Goal: Transaction & Acquisition: Purchase product/service

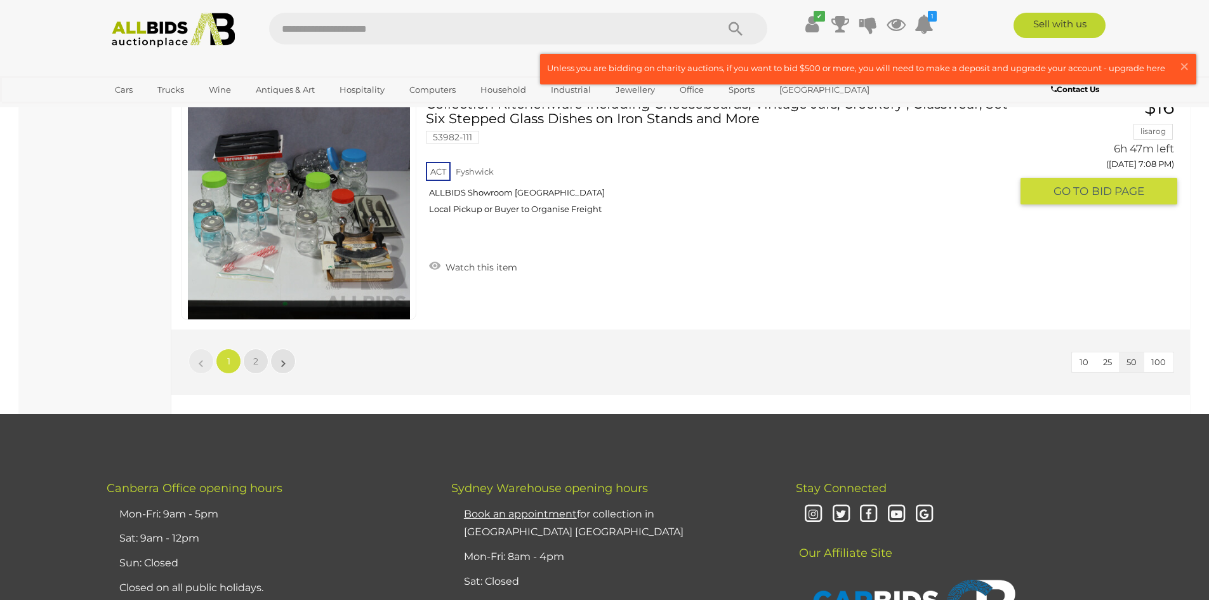
scroll to position [12119, 0]
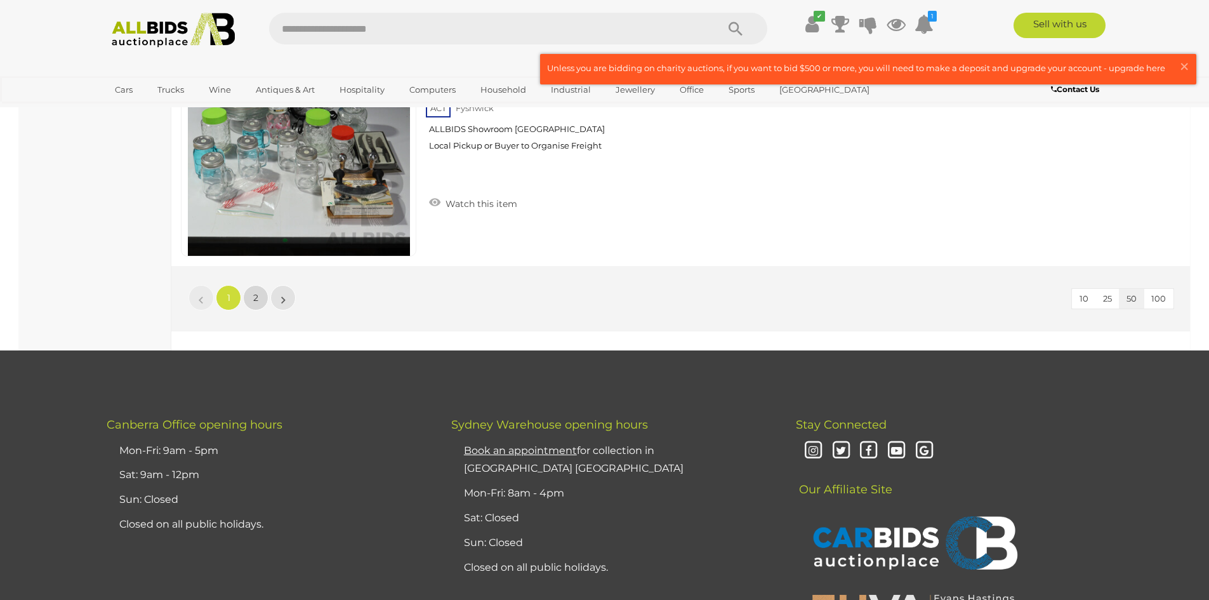
click at [254, 298] on span "2" at bounding box center [255, 297] width 5 height 11
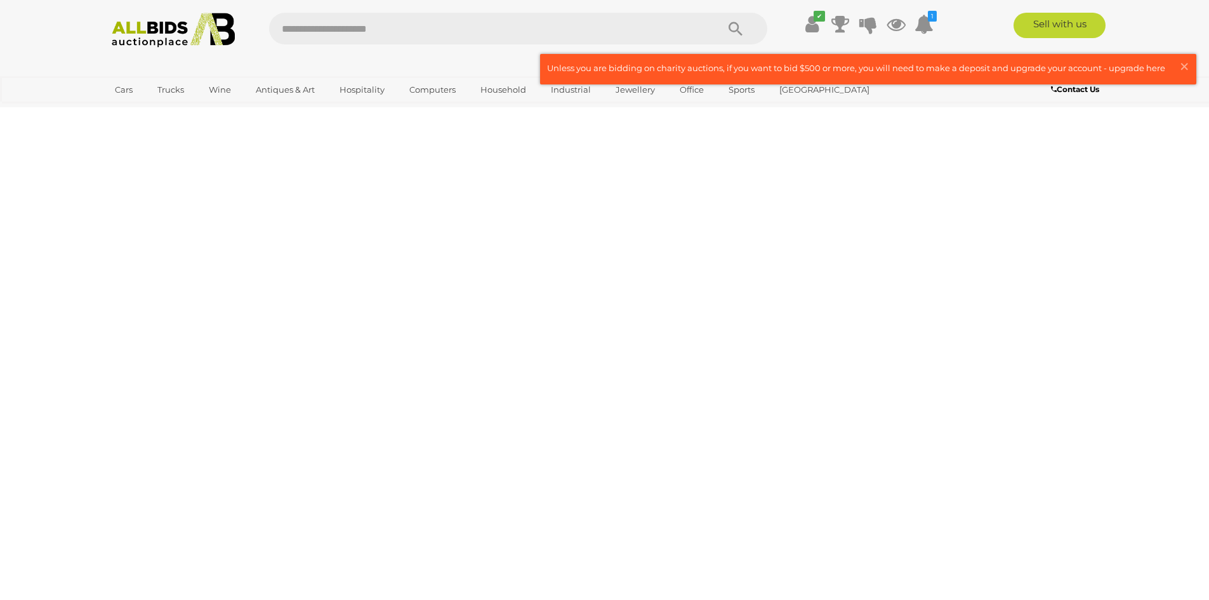
scroll to position [44, 0]
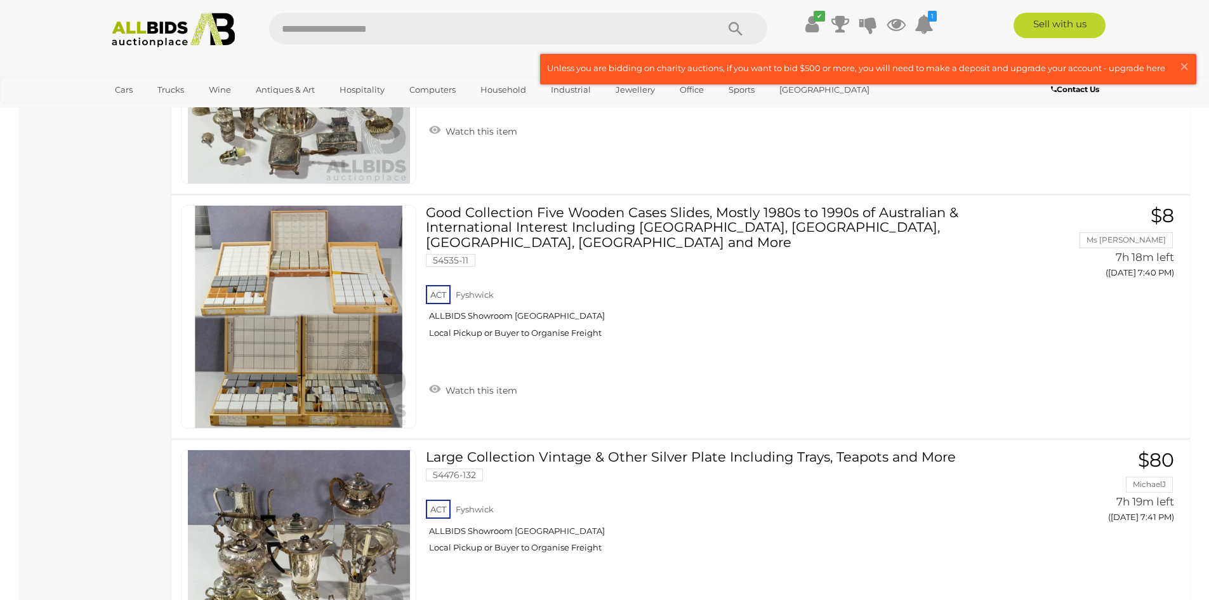
scroll to position [8292, 0]
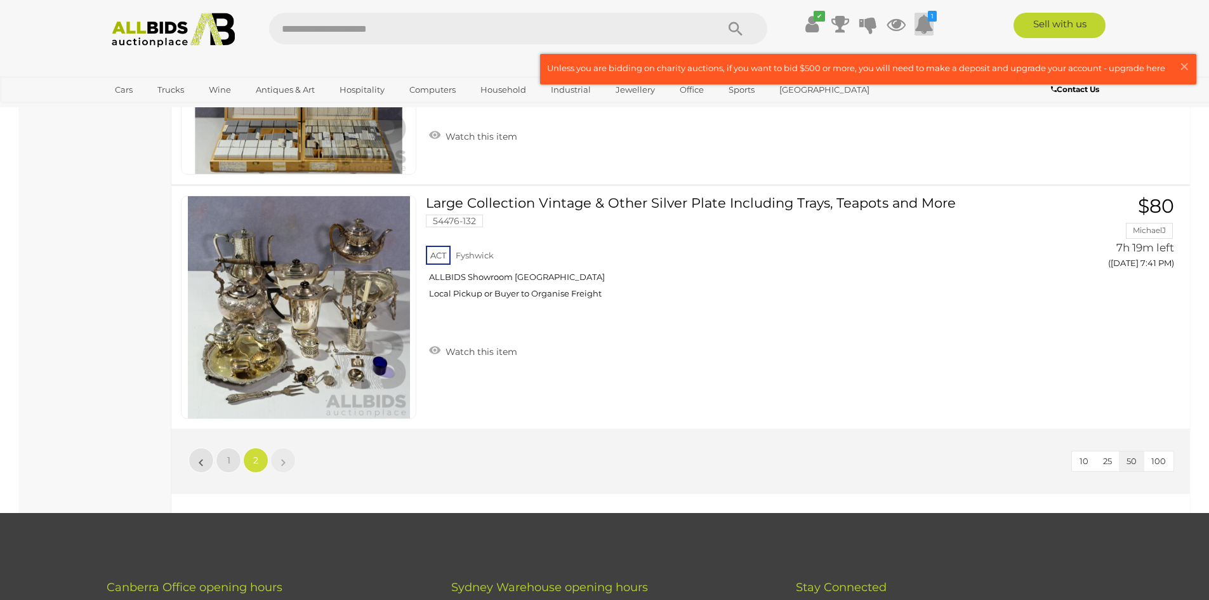
click at [933, 17] on icon "1" at bounding box center [932, 16] width 9 height 11
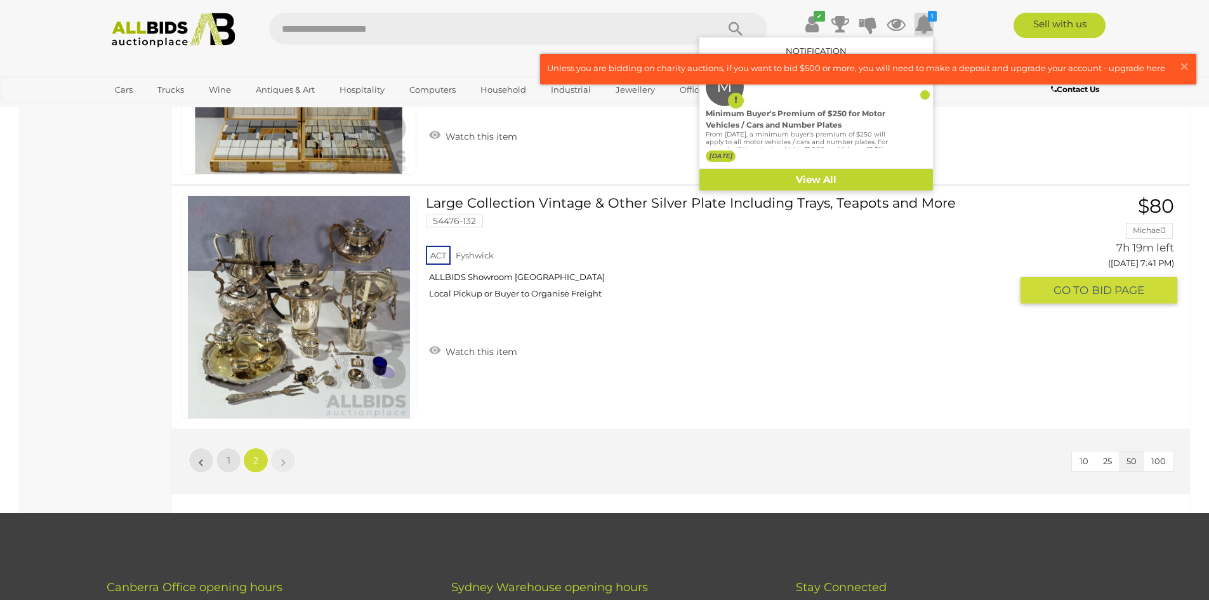
click at [749, 397] on div "Large Collection Vintage & Other Silver Plate Including Trays, Teapots and More…" at bounding box center [680, 307] width 1037 height 242
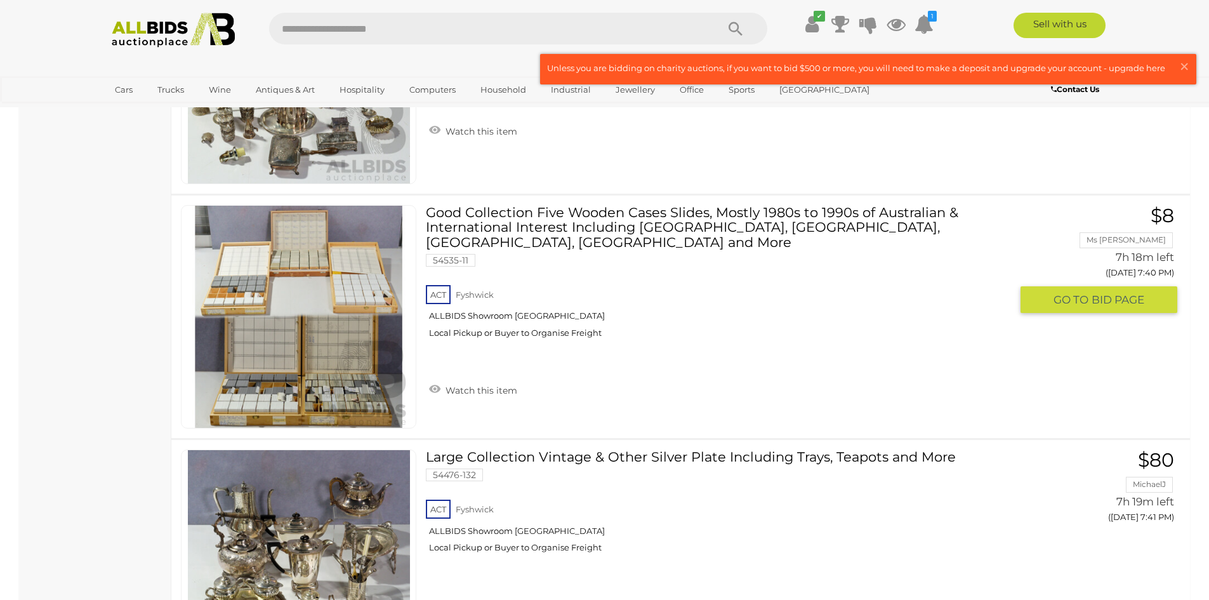
scroll to position [7784, 0]
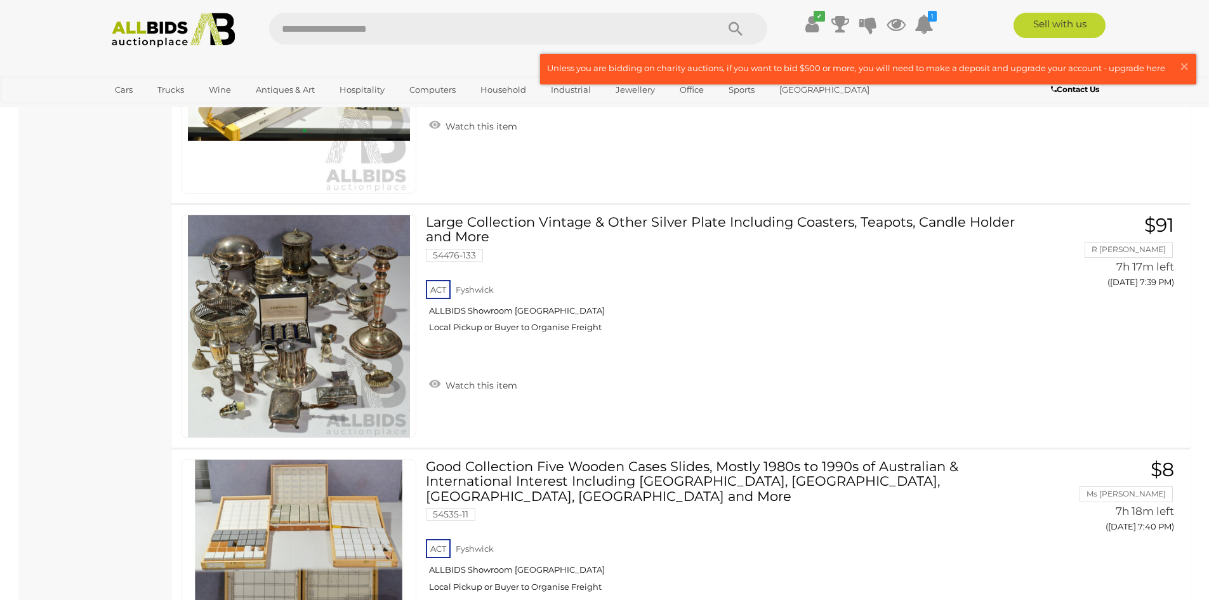
click at [449, 25] on input "text" at bounding box center [486, 29] width 435 height 32
type input "******"
